Goal: Find specific page/section: Find specific page/section

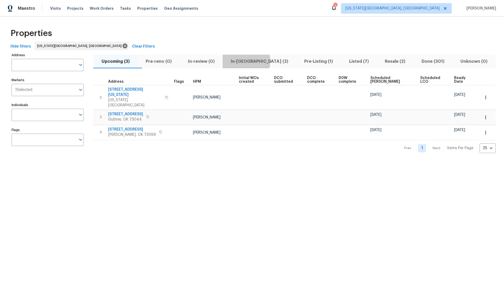
click at [258, 61] on span "In-reno (2)" at bounding box center [259, 61] width 67 height 7
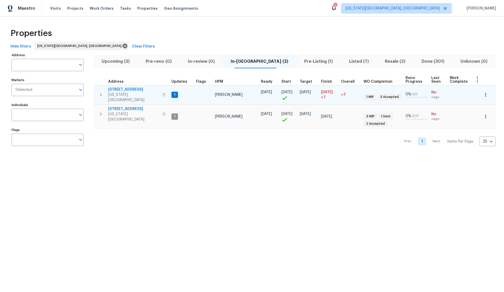
click at [126, 88] on span "5816 NW 83rd St" at bounding box center [133, 89] width 51 height 5
click at [487, 93] on icon "button" at bounding box center [485, 94] width 5 height 5
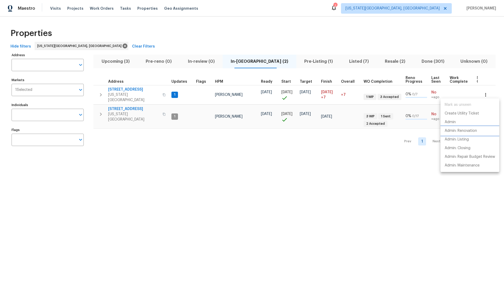
click at [458, 129] on p "Admin: Renovation" at bounding box center [461, 131] width 32 height 6
drag, startPoint x: 340, startPoint y: 63, endPoint x: 343, endPoint y: 61, distance: 3.8
click at [340, 63] on div at bounding box center [252, 146] width 504 height 292
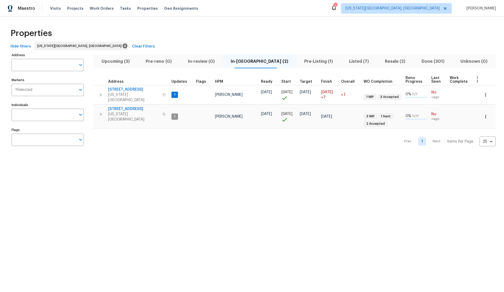
click at [344, 61] on span "Listed (7)" at bounding box center [358, 61] width 29 height 7
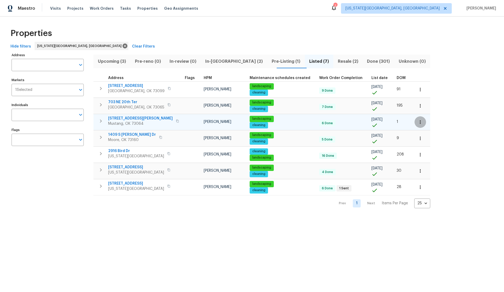
click at [418, 122] on icon "button" at bounding box center [420, 122] width 5 height 5
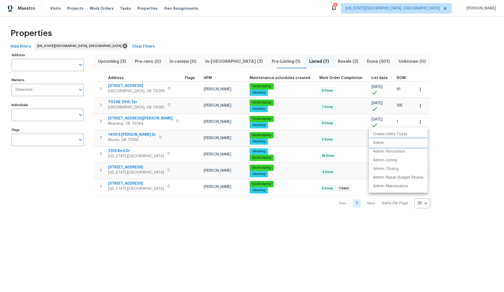
click at [380, 140] on li "Admin" at bounding box center [398, 143] width 59 height 9
